Goal: Task Accomplishment & Management: Use online tool/utility

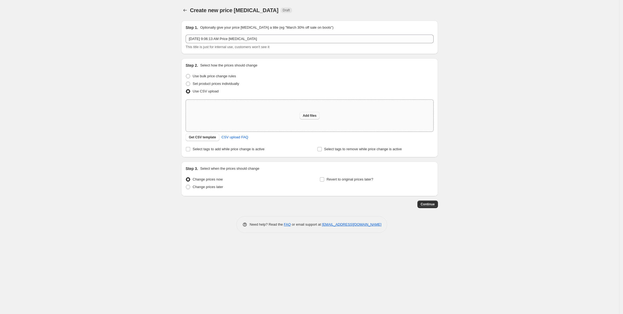
click at [306, 115] on span "Add files" at bounding box center [310, 115] width 14 height 4
type input "C:\fakepath\Prices ab 02.09.2025 - Jacquard ab 01.09.2025.csv"
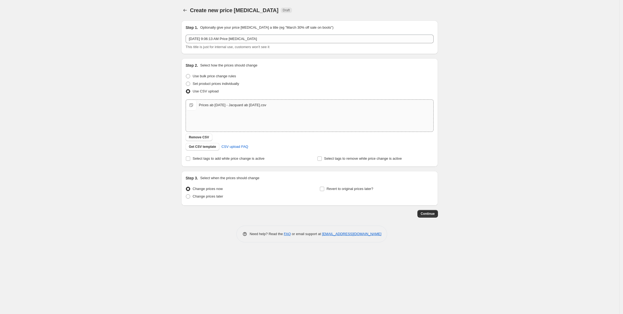
click at [195, 106] on span "Prices ab 02.09.2025 - Jacquard ab 01.09.2025.csv" at bounding box center [191, 105] width 11 height 11
click at [433, 212] on span "Continue" at bounding box center [428, 214] width 14 height 4
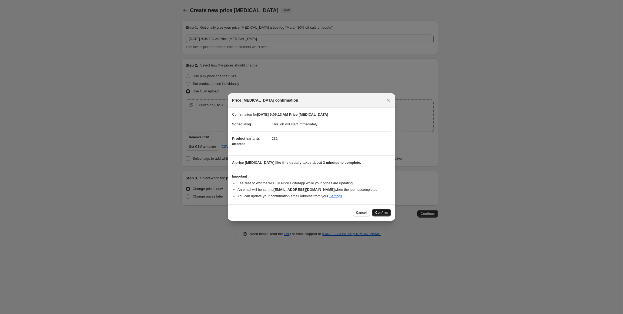
click at [382, 212] on span "Confirm" at bounding box center [381, 212] width 12 height 4
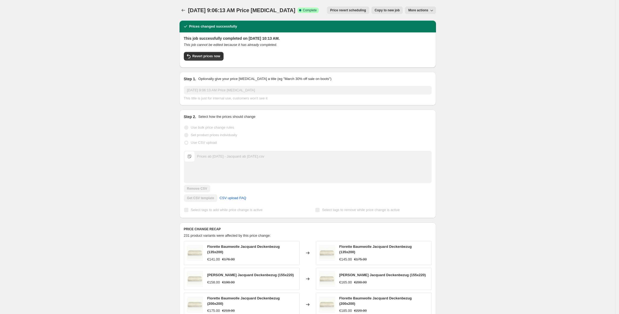
scroll to position [138, 0]
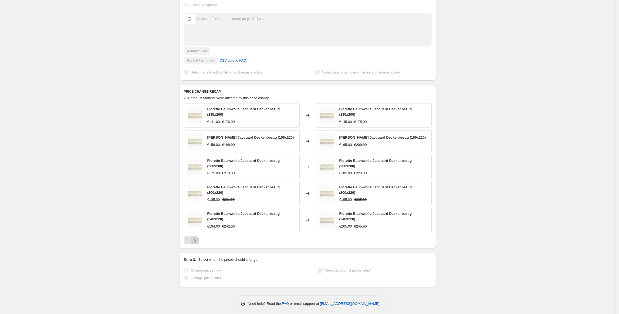
click at [198, 237] on icon "Next" at bounding box center [194, 239] width 5 height 5
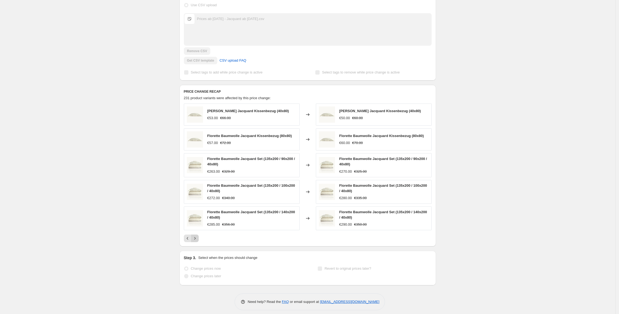
click at [199, 236] on button "Next" at bounding box center [195, 238] width 8 height 8
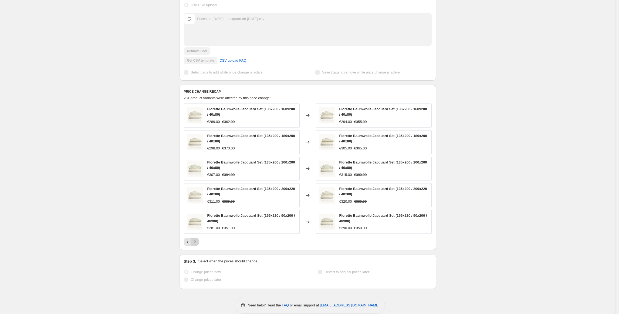
click at [198, 241] on icon "Next" at bounding box center [194, 241] width 5 height 5
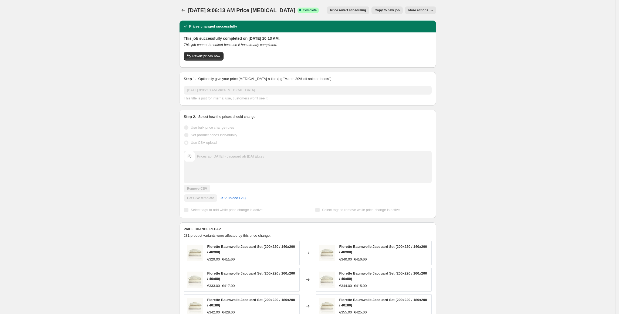
click at [423, 11] on span "More actions" at bounding box center [418, 10] width 20 height 4
click at [182, 9] on button "Price change jobs" at bounding box center [184, 10] width 8 height 8
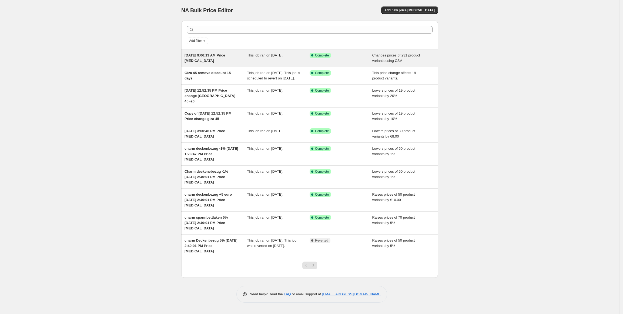
click at [367, 58] on div "Success Complete Complete" at bounding box center [341, 58] width 63 height 11
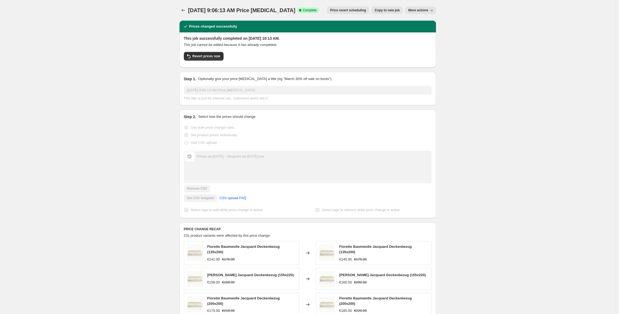
click at [244, 9] on span "[DATE] 9:06:13 AM Price [MEDICAL_DATA]" at bounding box center [241, 10] width 107 height 6
click at [244, 11] on span "[DATE] 9:06:13 AM Price [MEDICAL_DATA]" at bounding box center [241, 10] width 107 height 6
click at [423, 11] on span "More actions" at bounding box center [418, 10] width 20 height 4
click at [518, 30] on div "Sep 2, 2025, 9:06:13 AM Price change job. This page is ready Sep 2, 2025, 9:06:…" at bounding box center [308, 229] width 616 height 458
click at [212, 57] on span "Revert prices now" at bounding box center [207, 56] width 28 height 4
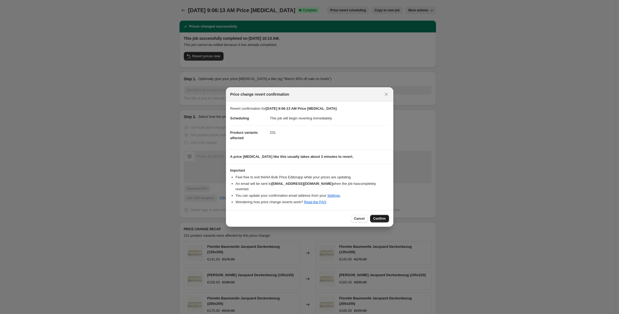
click at [382, 217] on span "Confirm" at bounding box center [380, 218] width 12 height 4
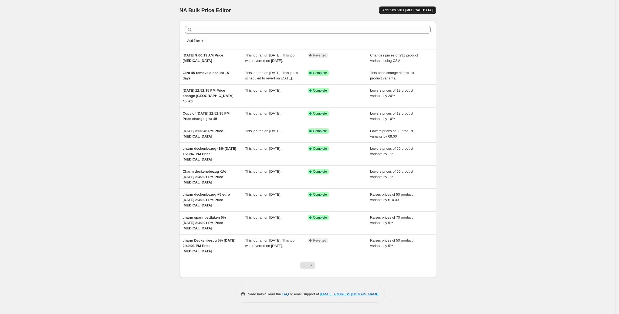
click at [402, 10] on span "Add new price change job" at bounding box center [408, 10] width 50 height 4
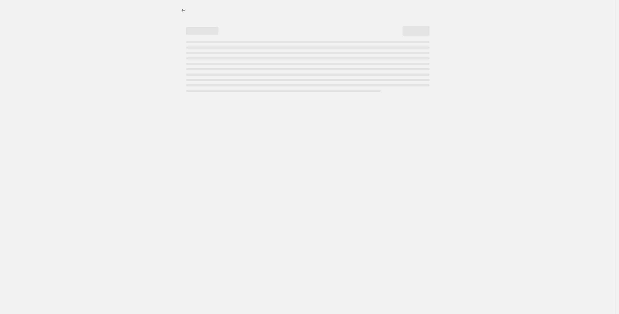
select select "percentage"
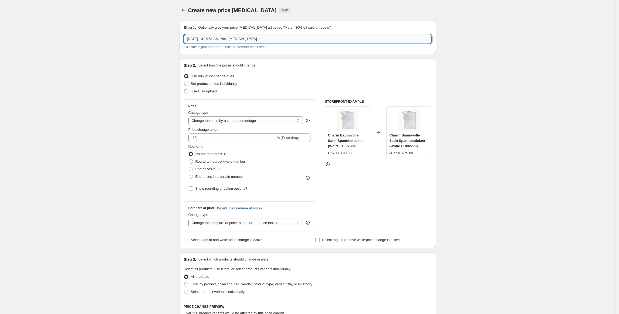
click at [228, 39] on input "Sep 2, 2025, 10:15:51 AM Price change job" at bounding box center [308, 39] width 248 height 9
click at [188, 41] on input "Jacquard Price ab 02.09.2025" at bounding box center [308, 39] width 248 height 9
click at [203, 38] on input "Jacquard Price ab 02.09.2025" at bounding box center [308, 39] width 248 height 9
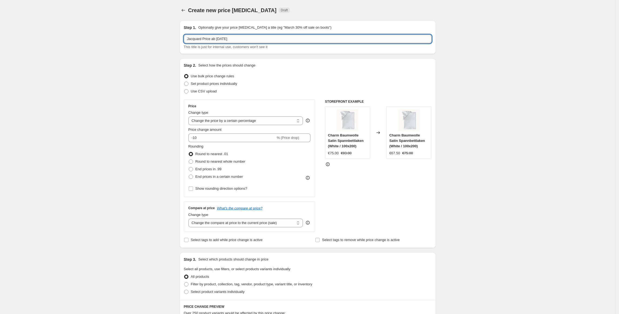
click at [188, 41] on input "Jacquard Price ab 02.09.2025" at bounding box center [308, 39] width 248 height 9
type input "New Jacquard Price ab [DATE]"
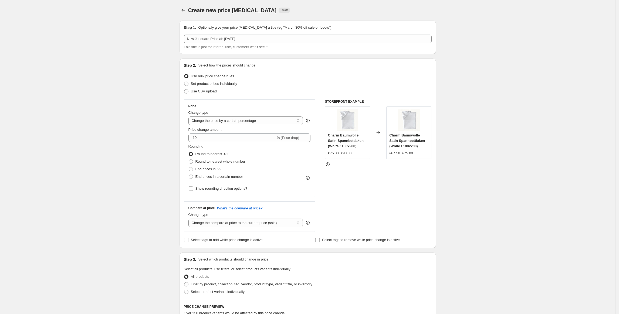
drag, startPoint x: 182, startPoint y: 90, endPoint x: 189, endPoint y: 93, distance: 8.1
click at [182, 91] on div "Step 2. Select how the prices should change Use bulk price change rules Set pro…" at bounding box center [308, 153] width 257 height 190
click at [189, 93] on span at bounding box center [186, 91] width 4 height 4
click at [185, 89] on input "Use CSV upload" at bounding box center [184, 89] width 0 height 0
radio input "true"
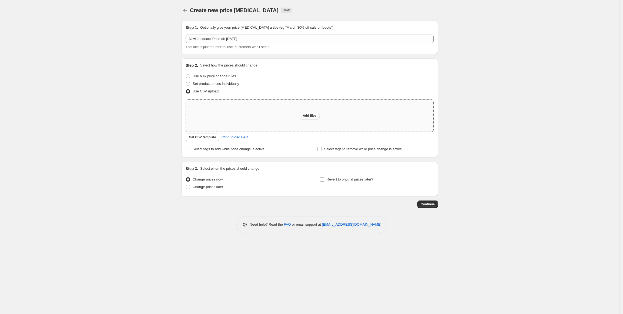
click at [305, 116] on span "Add files" at bounding box center [310, 115] width 14 height 4
type input "C:\fakepath\Prices ab 02.09.2025 - Jacquard ab 01.09.2025.csv"
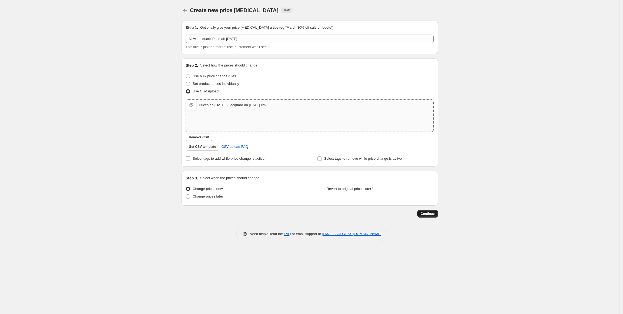
click at [425, 214] on span "Continue" at bounding box center [428, 214] width 14 height 4
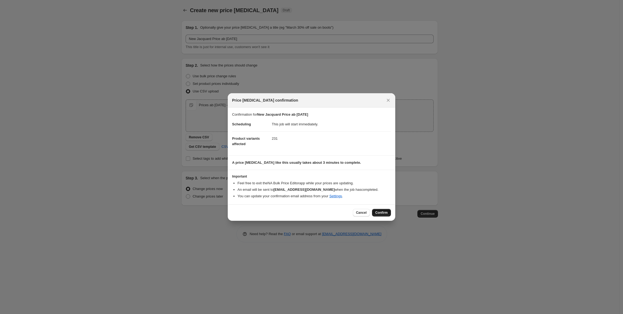
click at [381, 210] on button "Confirm" at bounding box center [381, 213] width 19 height 8
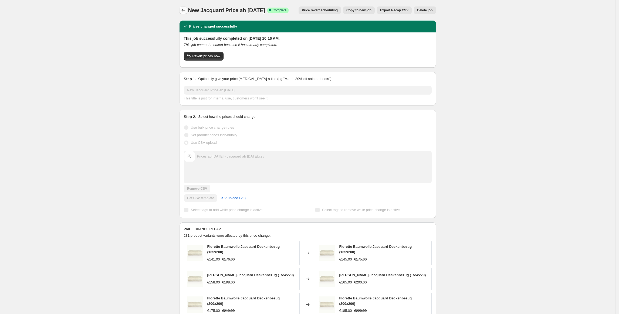
click at [182, 10] on icon "Price change jobs" at bounding box center [183, 10] width 5 height 5
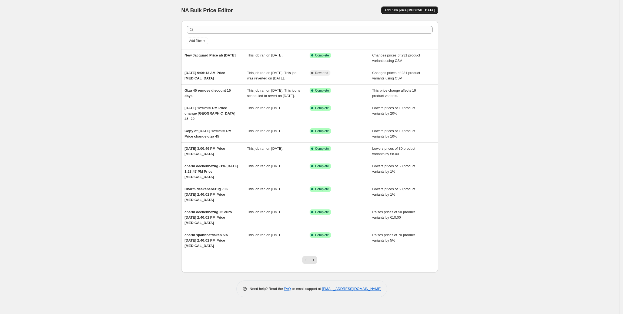
click at [406, 10] on span "Add new price [MEDICAL_DATA]" at bounding box center [409, 10] width 50 height 4
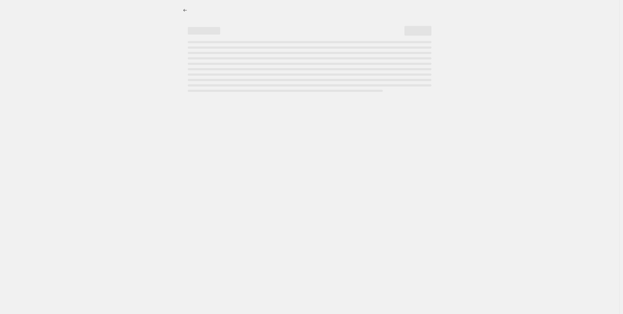
select select "percentage"
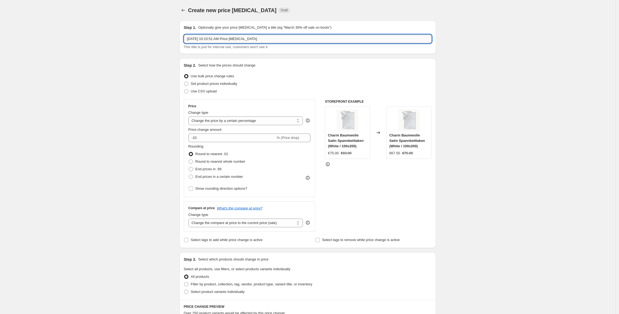
click at [219, 39] on input "Sep 2, 2025, 10:15:51 AM Price change job" at bounding box center [308, 39] width 248 height 9
type input "New Satin 600 Price ab [DATE]"
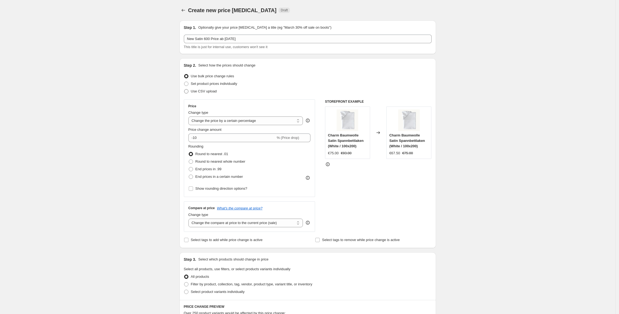
click at [198, 93] on span "Use CSV upload" at bounding box center [204, 91] width 26 height 4
click at [185, 89] on input "Use CSV upload" at bounding box center [184, 89] width 0 height 0
radio input "true"
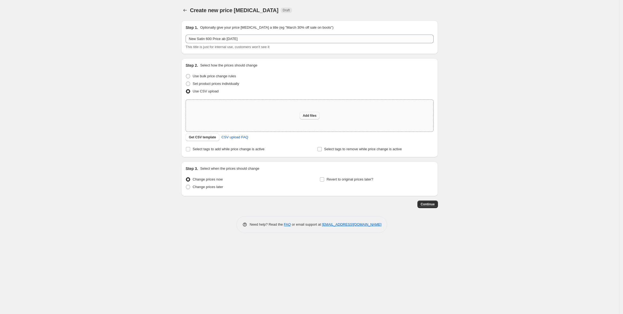
click at [307, 117] on span "Add files" at bounding box center [310, 115] width 14 height 4
type input "C:\fakepath\Prices ab 02.09.2025 - Satin 600 ab 01.09.2025.csv"
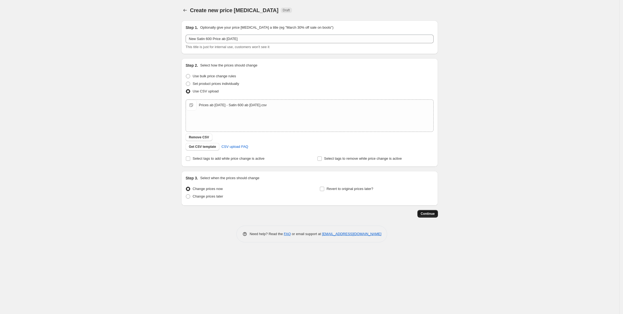
click at [426, 212] on span "Continue" at bounding box center [428, 214] width 14 height 4
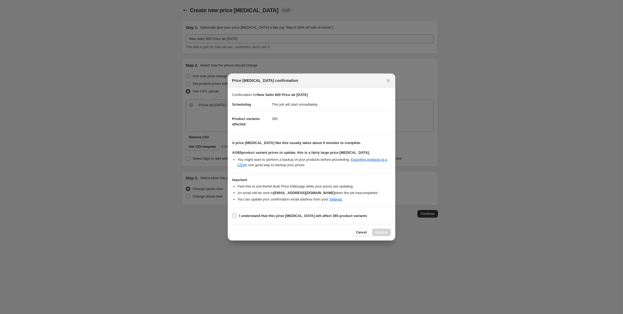
click at [270, 214] on b "I understand that this price change job will affect 365 product variants" at bounding box center [303, 216] width 128 height 4
click at [237, 214] on input "I understand that this price change job will affect 365 product variants" at bounding box center [234, 216] width 4 height 4
checkbox input "true"
click at [384, 234] on span "Confirm" at bounding box center [381, 232] width 12 height 4
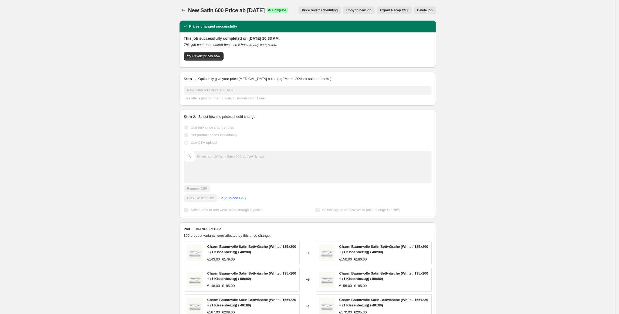
scroll to position [146, 0]
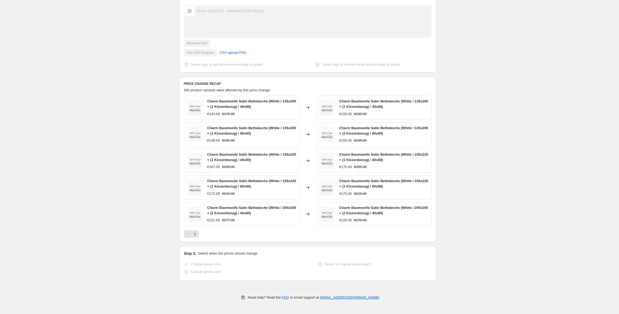
click at [151, 99] on div "New Satin 600 Price ab 02.09.2025. This page is ready New Satin 600 Price ab 02…" at bounding box center [308, 84] width 616 height 459
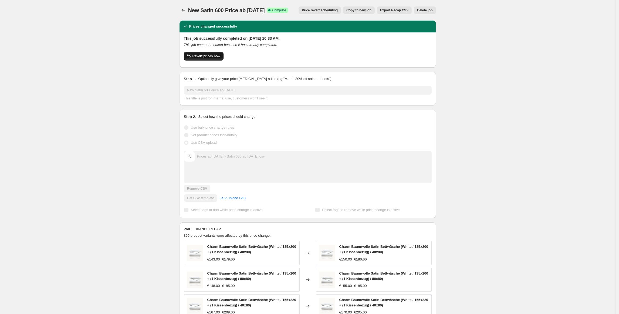
click at [217, 58] on button "Revert prices now" at bounding box center [204, 56] width 40 height 9
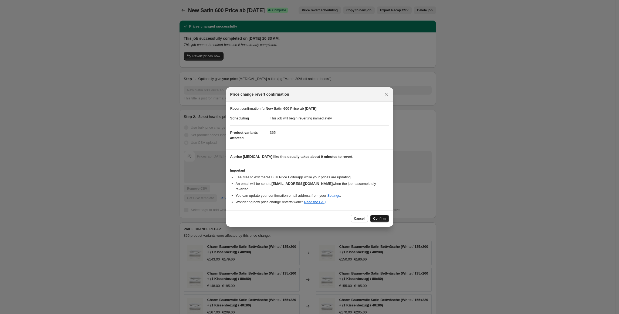
click at [376, 216] on span "Confirm" at bounding box center [380, 218] width 12 height 4
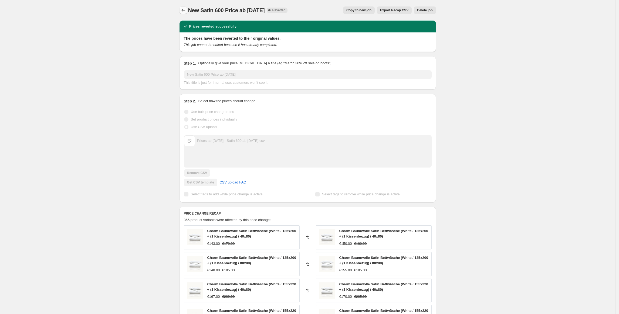
click at [183, 9] on icon "Price change jobs" at bounding box center [183, 10] width 5 height 5
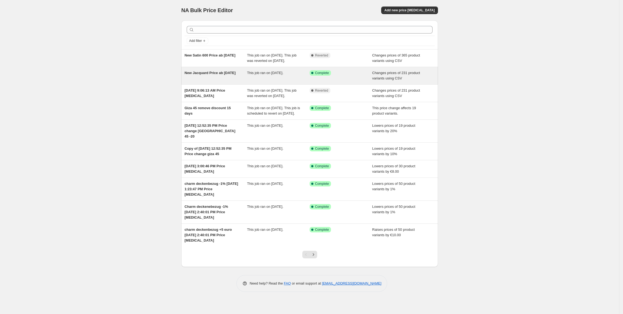
click at [237, 81] on div "New Jacquard Price ab [DATE]" at bounding box center [216, 75] width 63 height 11
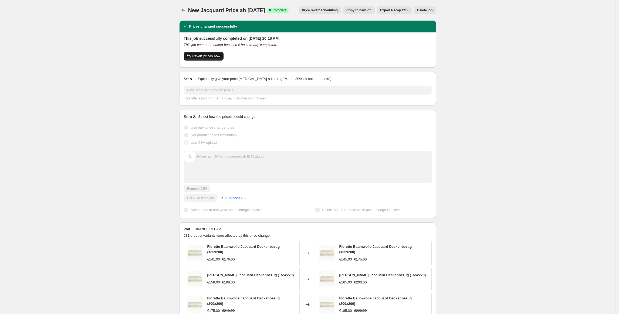
click at [215, 56] on span "Revert prices now" at bounding box center [207, 56] width 28 height 4
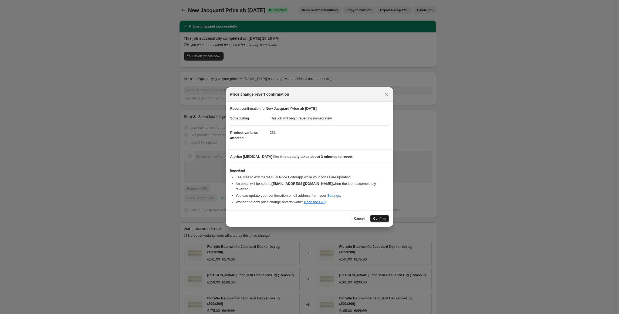
click at [383, 215] on button "Confirm" at bounding box center [379, 219] width 19 height 8
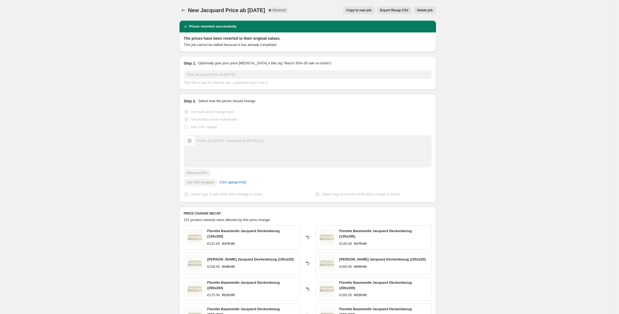
click at [189, 14] on div "New Jacquard Price ab 02.09.2025. This page is ready New Jacquard Price ab 02.0…" at bounding box center [308, 10] width 257 height 21
click at [186, 11] on icon "Price change jobs" at bounding box center [183, 10] width 5 height 5
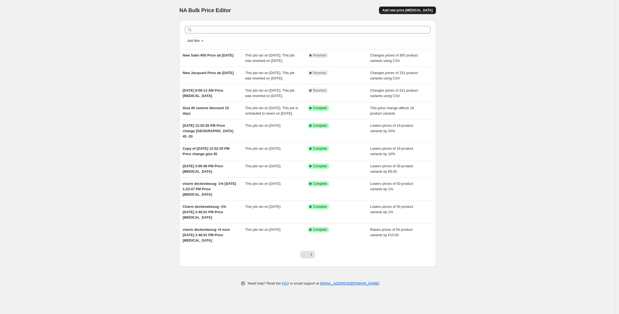
click at [402, 9] on span "Add new price [MEDICAL_DATA]" at bounding box center [408, 10] width 50 height 4
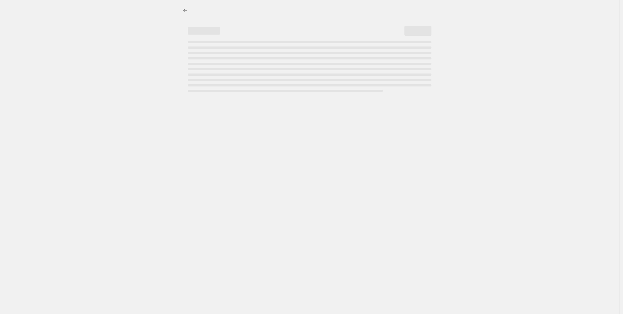
select select "percentage"
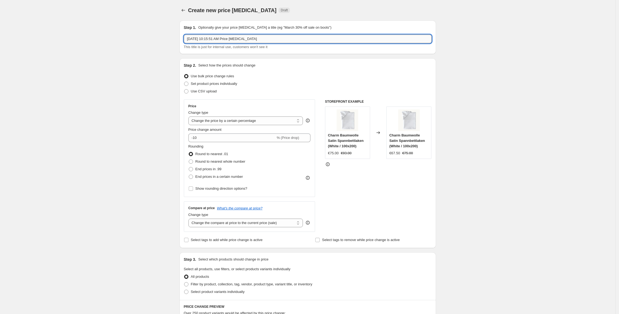
click at [253, 39] on input "Sep 2, 2025, 10:15:51 AM Price change job" at bounding box center [308, 39] width 248 height 9
type input "New Price Ab 02.09.2025"
click at [201, 91] on span "Use CSV upload" at bounding box center [204, 91] width 26 height 4
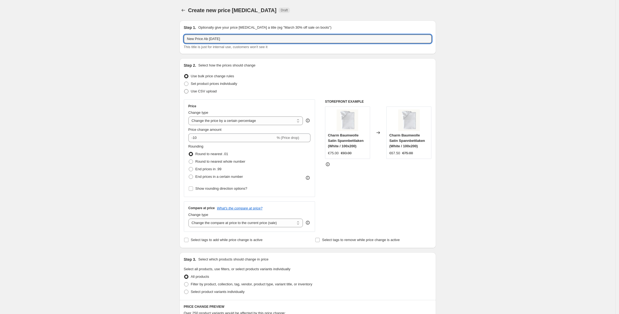
click at [185, 89] on input "Use CSV upload" at bounding box center [184, 89] width 0 height 0
radio input "true"
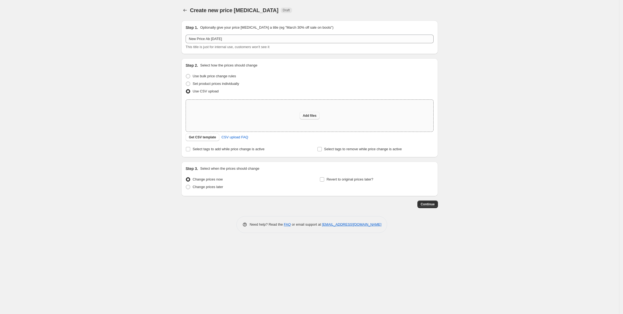
click at [311, 117] on span "Add files" at bounding box center [310, 115] width 14 height 4
type input "C:\fakepath\Prices ab 02.09.2025 - Integerated Prices.csv"
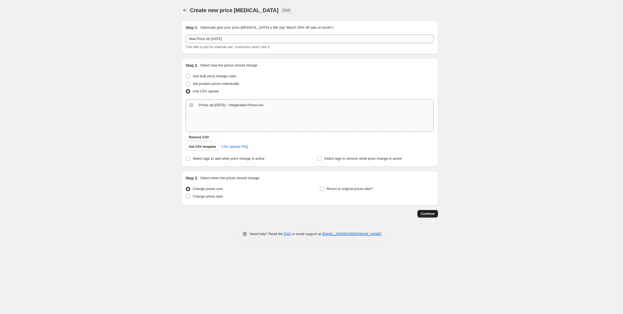
click at [423, 212] on span "Continue" at bounding box center [428, 214] width 14 height 4
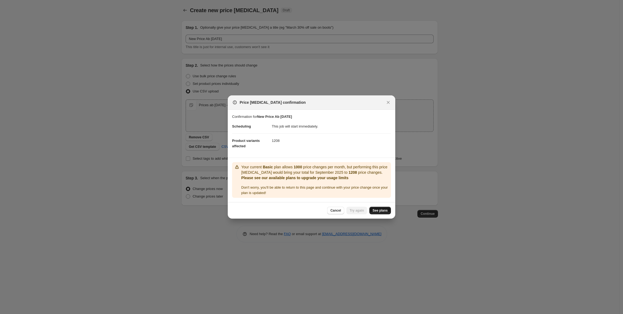
click at [371, 210] on link "See plans" at bounding box center [380, 211] width 22 height 8
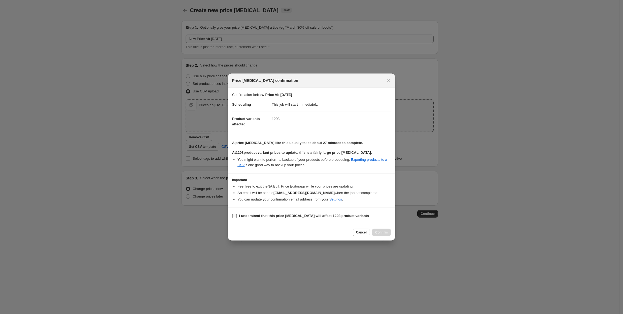
click at [287, 217] on b "I understand that this price change job will affect 1208 product variants" at bounding box center [304, 216] width 130 height 4
click at [237, 217] on input "I understand that this price change job will affect 1208 product variants" at bounding box center [234, 216] width 4 height 4
checkbox input "true"
click at [358, 231] on button "Cancel" at bounding box center [361, 233] width 17 height 8
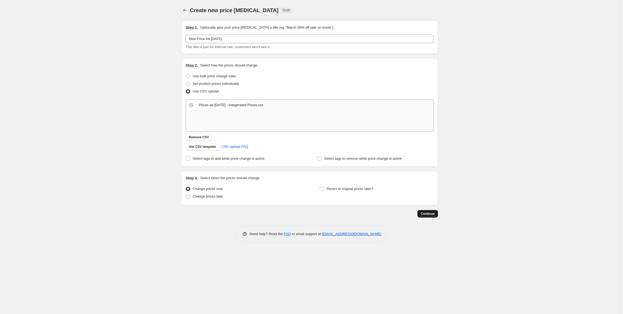
click at [425, 215] on span "Continue" at bounding box center [428, 214] width 14 height 4
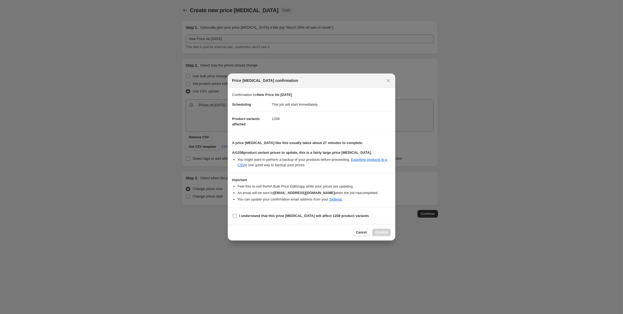
click at [311, 215] on b "I understand that this price change job will affect 1208 product variants" at bounding box center [304, 216] width 130 height 4
click at [237, 215] on input "I understand that this price change job will affect 1208 product variants" at bounding box center [234, 216] width 4 height 4
checkbox input "true"
click at [383, 232] on span "Confirm" at bounding box center [381, 232] width 12 height 4
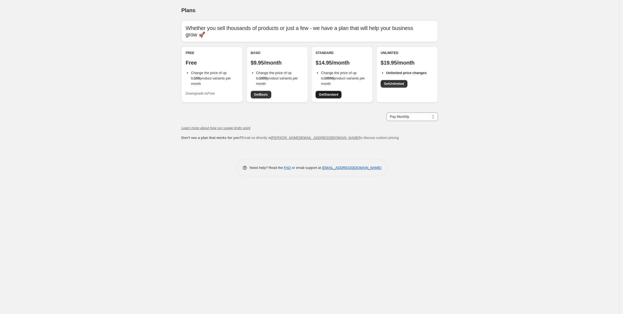
click at [319, 92] on span "Get Standard" at bounding box center [328, 94] width 19 height 4
click at [265, 94] on span "Get Basic" at bounding box center [261, 94] width 14 height 4
